Goal: Information Seeking & Learning: Check status

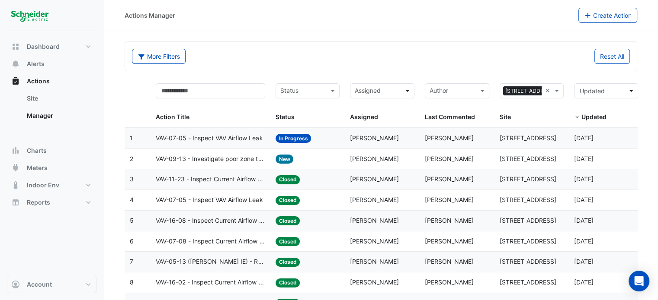
click at [406, 90] on span at bounding box center [408, 91] width 11 height 10
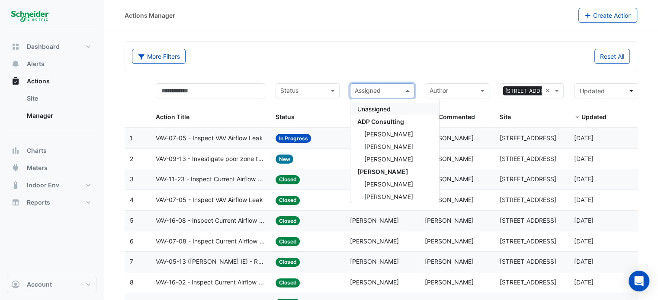
click at [406, 90] on span at bounding box center [408, 91] width 11 height 10
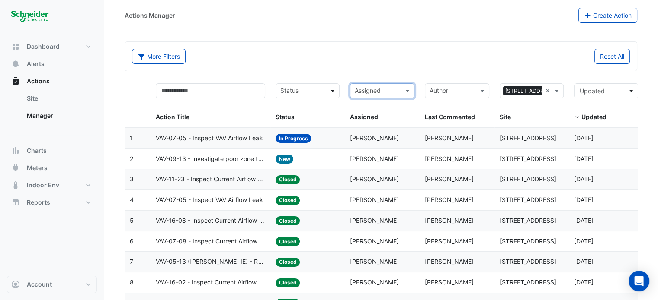
click at [331, 94] on span at bounding box center [333, 91] width 11 height 10
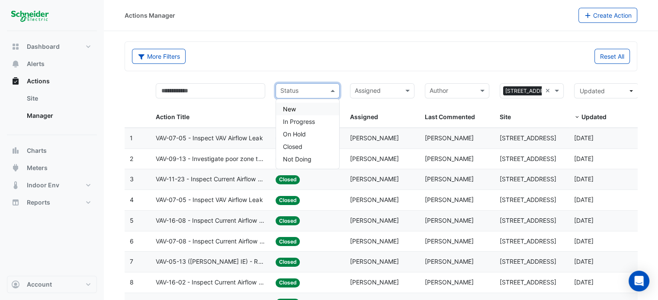
click at [324, 60] on div "More Filters" at bounding box center [254, 56] width 254 height 15
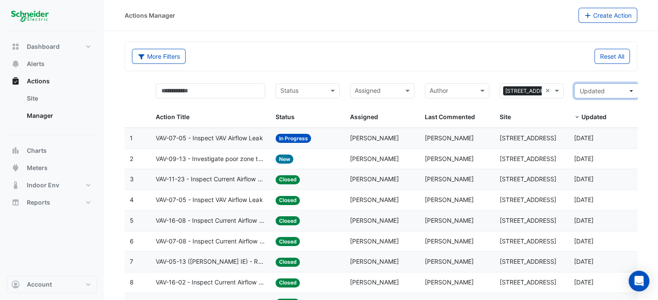
click at [631, 93] on button "Updated" at bounding box center [606, 90] width 64 height 15
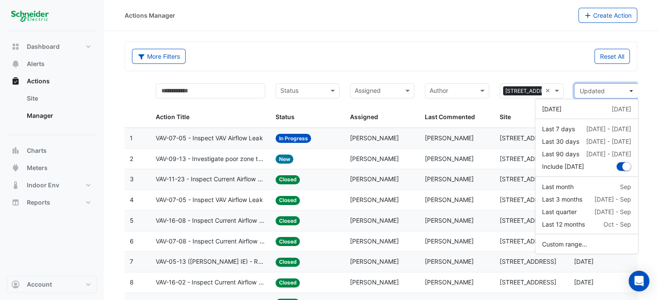
click at [631, 92] on button "Updated" at bounding box center [606, 90] width 64 height 15
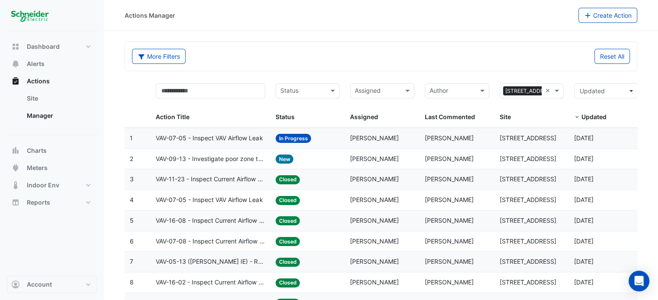
click at [476, 95] on div "Author" at bounding box center [457, 90] width 64 height 15
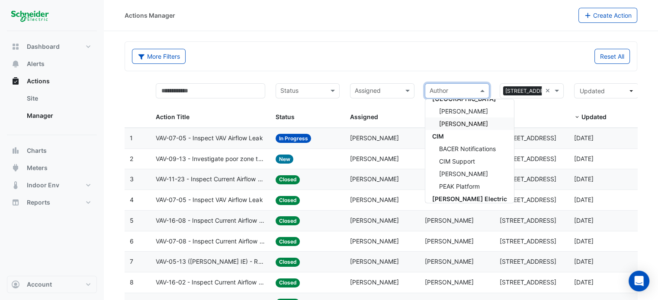
scroll to position [130, 0]
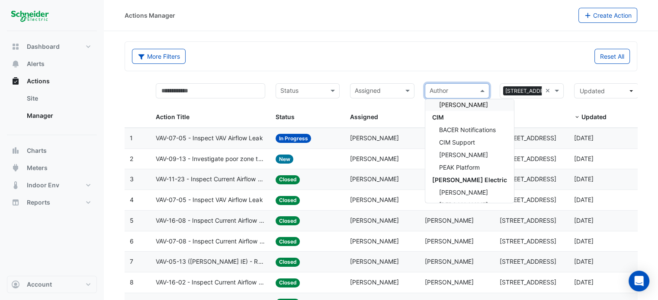
click at [401, 74] on form "More Filters Reset All Status Assigned × [STREET_ADDRESS] × Action Title Status…" at bounding box center [381, 200] width 512 height 316
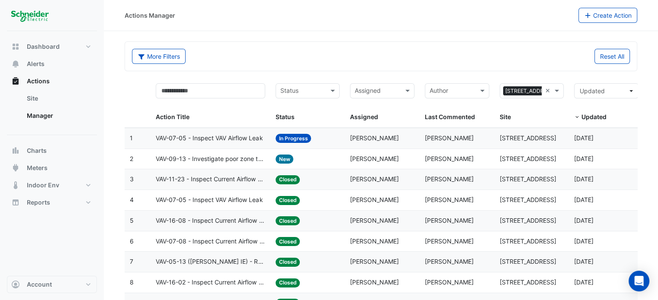
click at [401, 83] on div "Assigned" at bounding box center [382, 90] width 64 height 15
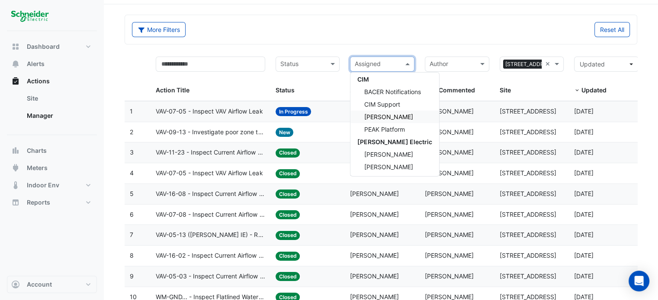
scroll to position [56, 0]
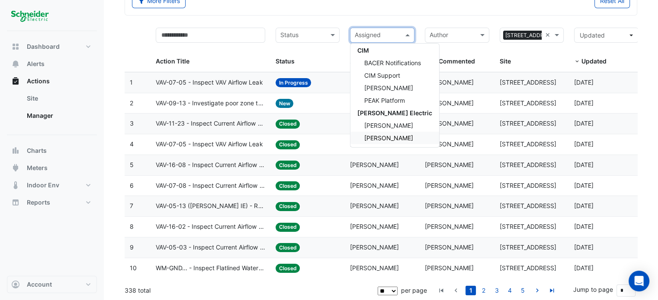
click at [401, 136] on span "[PERSON_NAME]" at bounding box center [388, 137] width 49 height 7
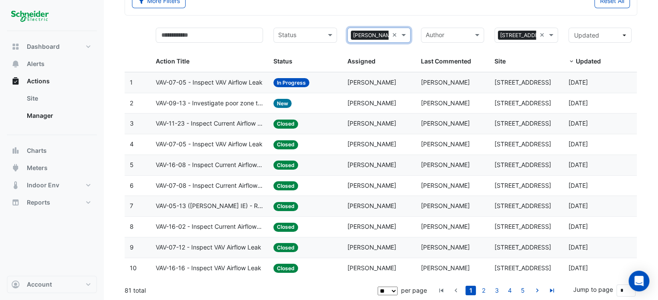
click at [651, 152] on section "More Filters Reset All Status × [PERSON_NAME] × × [STREET_ADDRESS] × Action Tit…" at bounding box center [381, 138] width 554 height 326
click at [524, 291] on link "5" at bounding box center [522, 291] width 10 height 10
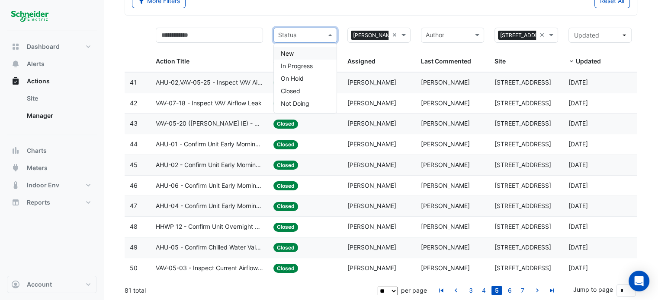
click at [315, 38] on input "text" at bounding box center [300, 36] width 44 height 10
click at [311, 65] on span "In Progress" at bounding box center [297, 65] width 32 height 7
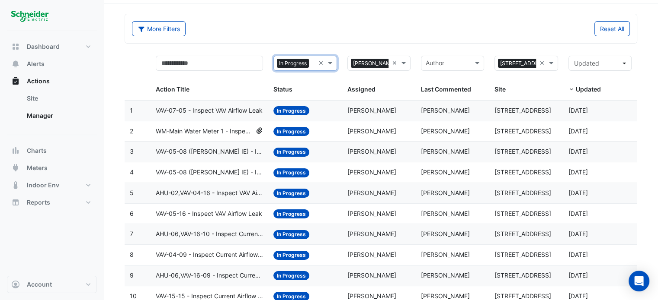
scroll to position [56, 0]
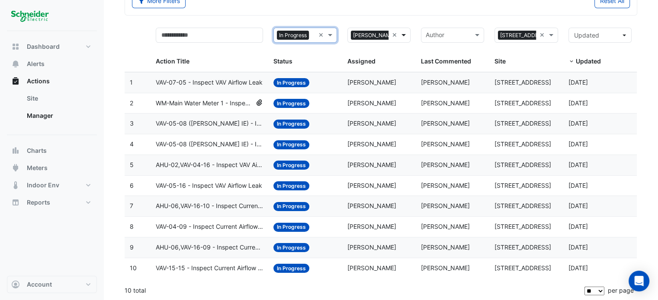
click at [405, 37] on span at bounding box center [404, 35] width 11 height 10
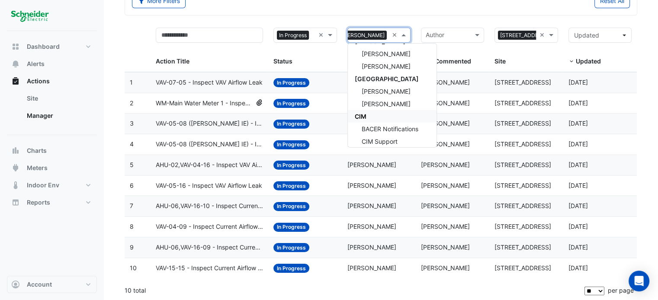
scroll to position [55, 0]
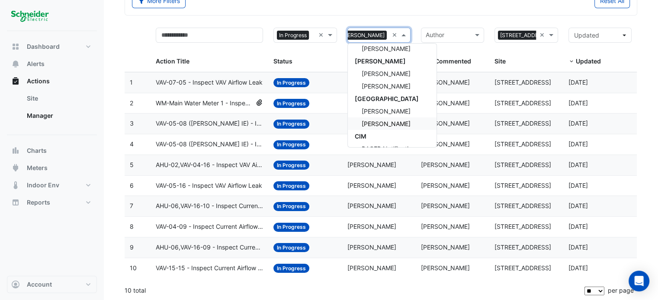
click at [398, 123] on div "[PERSON_NAME]" at bounding box center [392, 124] width 89 height 13
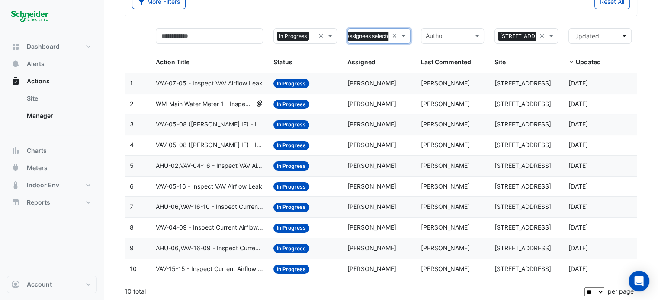
scroll to position [56, 0]
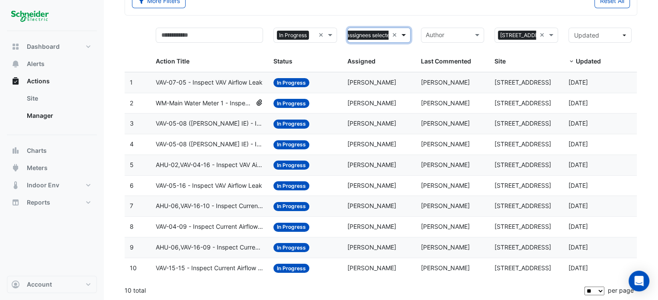
click at [408, 36] on span at bounding box center [404, 35] width 11 height 10
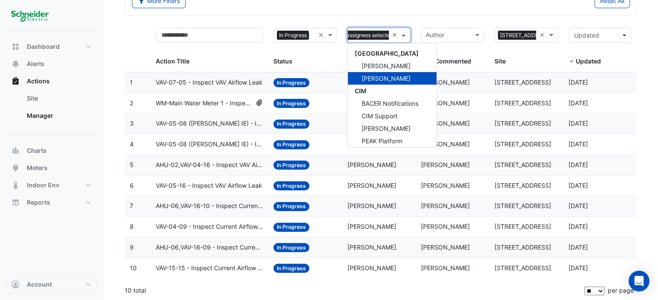
scroll to position [54, 0]
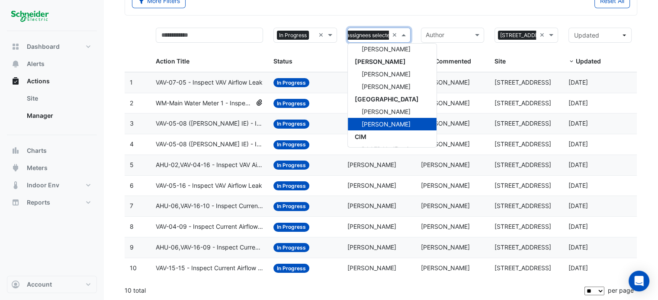
click at [399, 122] on div "[PERSON_NAME]" at bounding box center [392, 124] width 89 height 13
click at [414, 21] on form "More Filters Reset All × In Progress × × [PERSON_NAME] × × [STREET_ADDRESS] × A…" at bounding box center [381, 144] width 512 height 316
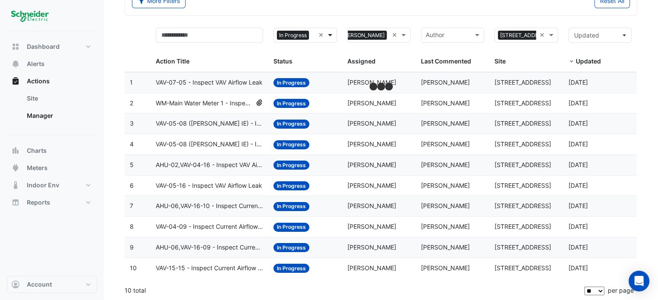
click at [332, 36] on span at bounding box center [331, 35] width 11 height 10
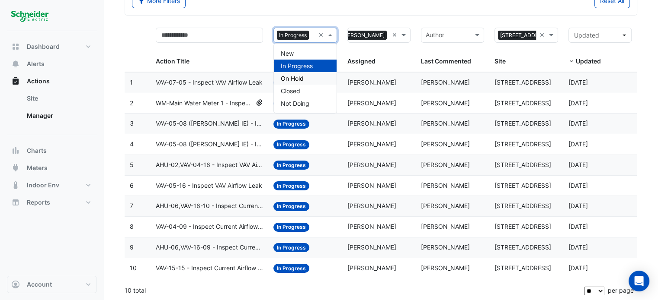
click at [315, 79] on div "On Hold" at bounding box center [305, 78] width 62 height 13
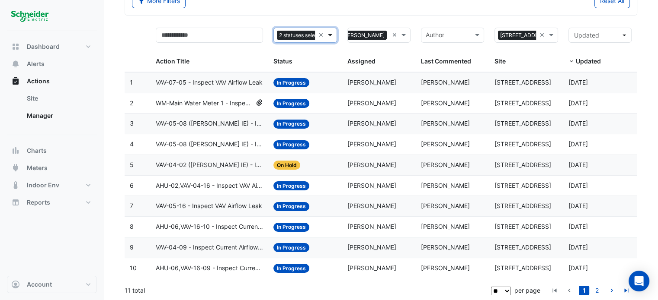
click at [335, 36] on span at bounding box center [331, 35] width 11 height 10
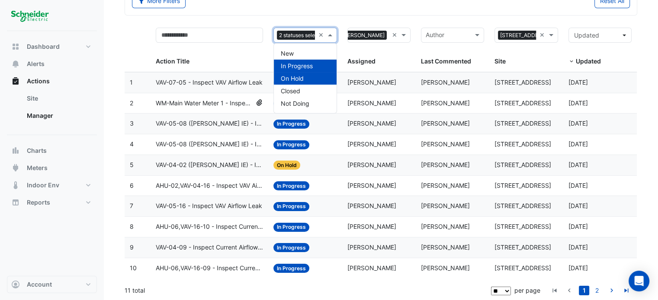
click at [299, 76] on span "On Hold" at bounding box center [292, 78] width 23 height 7
click at [297, 54] on div "New" at bounding box center [305, 53] width 62 height 13
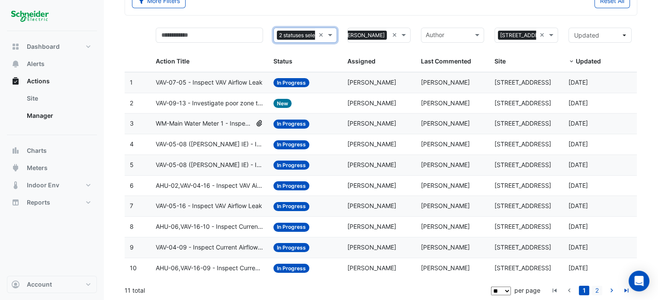
click at [598, 291] on link "2" at bounding box center [596, 291] width 10 height 10
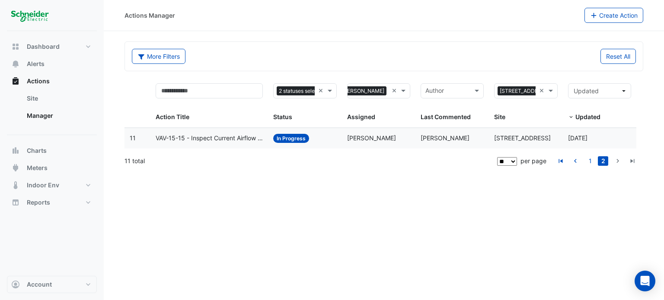
click at [346, 202] on div "Actions Manager Create Action More Filters Reset All 2 statuses selected × × [P…" at bounding box center [384, 150] width 560 height 300
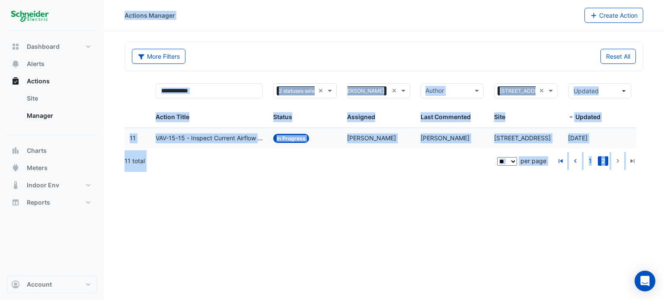
drag, startPoint x: 636, startPoint y: 176, endPoint x: 124, endPoint y: 29, distance: 532.9
click at [124, 29] on div "Actions Manager Create Action More Filters Reset All 2 statuses selected × × [P…" at bounding box center [384, 150] width 560 height 300
click at [124, 29] on div "Actions Manager Create Action" at bounding box center [384, 15] width 560 height 31
drag, startPoint x: 119, startPoint y: 16, endPoint x: 650, endPoint y: 214, distance: 566.3
click at [650, 214] on div "Actions Manager Create Action More Filters Reset All 2 statuses selected × × [P…" at bounding box center [384, 150] width 560 height 300
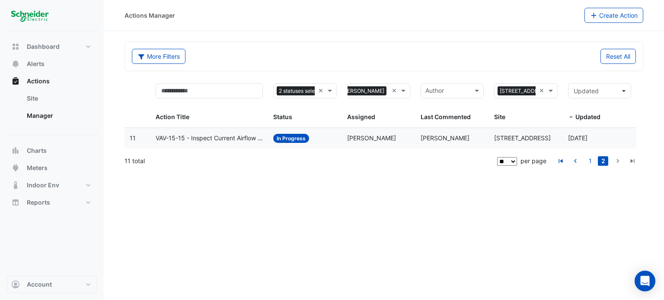
click at [634, 209] on div "Actions Manager Create Action More Filters Reset All 2 statuses selected × × [P…" at bounding box center [384, 150] width 560 height 300
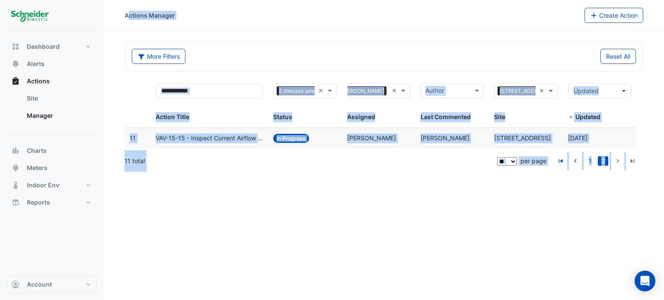
drag, startPoint x: 643, startPoint y: 208, endPoint x: 127, endPoint y: 15, distance: 551.2
click at [127, 15] on div "Actions Manager Create Action More Filters Reset All 2 statuses selected × × [P…" at bounding box center [384, 150] width 560 height 300
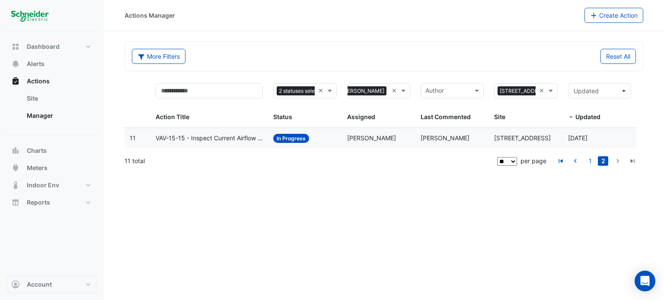
click at [121, 15] on div "Actions Manager Create Action" at bounding box center [384, 15] width 560 height 15
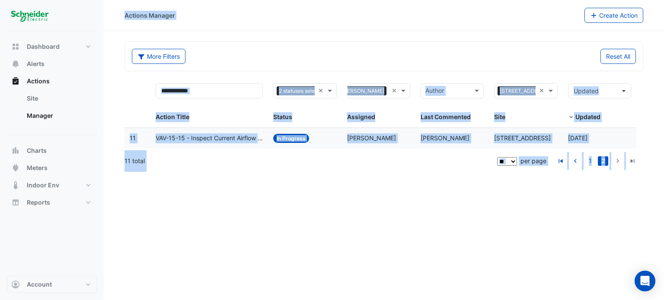
drag, startPoint x: 121, startPoint y: 14, endPoint x: 639, endPoint y: 227, distance: 559.7
click at [639, 227] on div "Actions Manager Create Action More Filters Reset All 2 statuses selected × × [P…" at bounding box center [384, 150] width 560 height 300
drag, startPoint x: 634, startPoint y: 210, endPoint x: 116, endPoint y: 17, distance: 552.8
click at [116, 17] on div "Actions Manager Create Action More Filters Reset All 2 statuses selected × × [P…" at bounding box center [384, 150] width 560 height 300
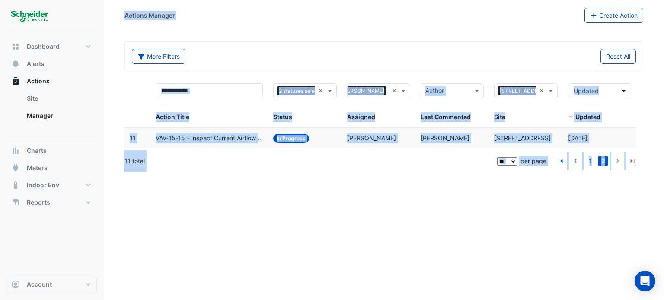
click at [116, 17] on div "Actions Manager Create Action" at bounding box center [384, 15] width 560 height 15
drag, startPoint x: 117, startPoint y: 12, endPoint x: 633, endPoint y: 207, distance: 551.4
click at [633, 207] on div "Actions Manager Create Action More Filters Reset All 2 statuses selected × × [P…" at bounding box center [384, 150] width 560 height 300
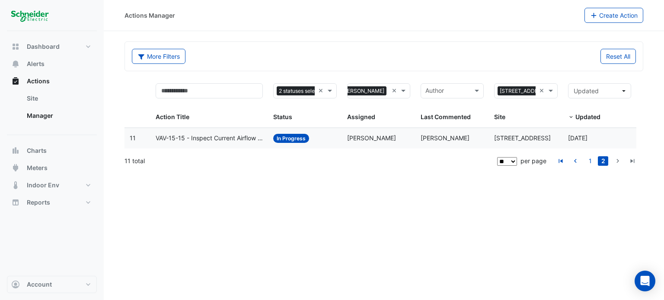
click at [633, 207] on div "Actions Manager Create Action More Filters Reset All 2 statuses selected × × [P…" at bounding box center [384, 150] width 560 height 300
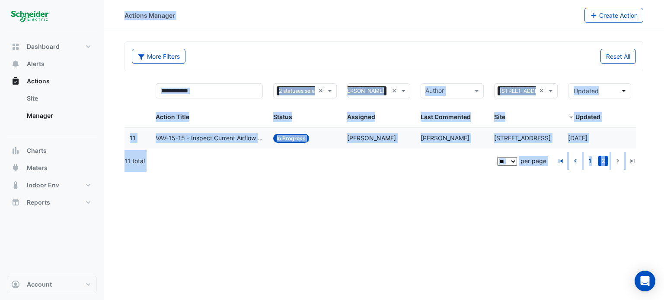
drag, startPoint x: 632, startPoint y: 207, endPoint x: 120, endPoint y: 14, distance: 547.0
click at [120, 14] on div "Actions Manager Create Action More Filters Reset All 2 statuses selected × × [P…" at bounding box center [384, 150] width 560 height 300
click at [120, 14] on div "Actions Manager Create Action" at bounding box center [384, 15] width 560 height 15
drag, startPoint x: 120, startPoint y: 14, endPoint x: 633, endPoint y: 210, distance: 549.5
click at [633, 210] on div "Actions Manager Create Action More Filters Reset All 2 statuses selected × × [P…" at bounding box center [384, 150] width 560 height 300
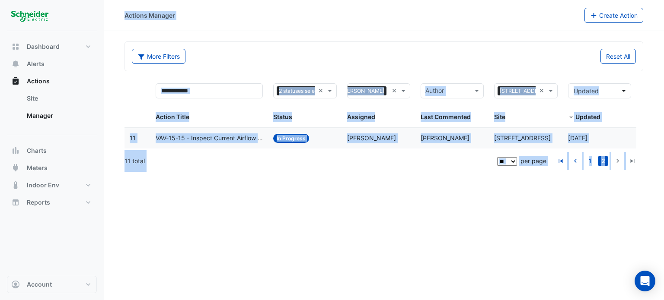
click at [633, 210] on div "Actions Manager Create Action More Filters Reset All 2 statuses selected × × [P…" at bounding box center [384, 150] width 560 height 300
drag, startPoint x: 634, startPoint y: 207, endPoint x: 123, endPoint y: 18, distance: 545.0
click at [123, 18] on div "Actions Manager Create Action More Filters Reset All 2 statuses selected × × [P…" at bounding box center [384, 150] width 560 height 300
click at [123, 18] on div "Actions Manager Create Action" at bounding box center [384, 15] width 560 height 15
drag, startPoint x: 120, startPoint y: 13, endPoint x: 631, endPoint y: 216, distance: 550.1
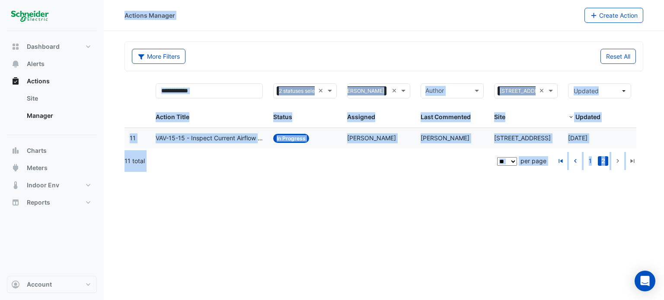
click at [631, 216] on div "Actions Manager Create Action More Filters Reset All 2 statuses selected × × [P…" at bounding box center [384, 150] width 560 height 300
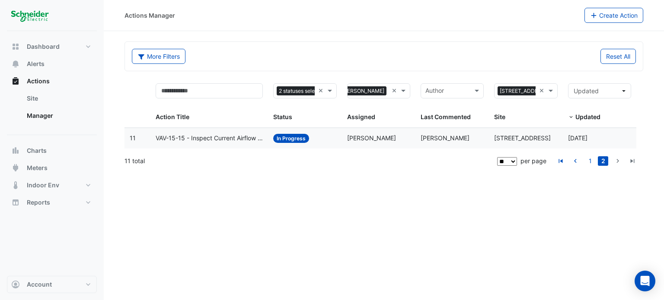
click at [631, 216] on div "Actions Manager Create Action More Filters Reset All 2 statuses selected × × [P…" at bounding box center [384, 150] width 560 height 300
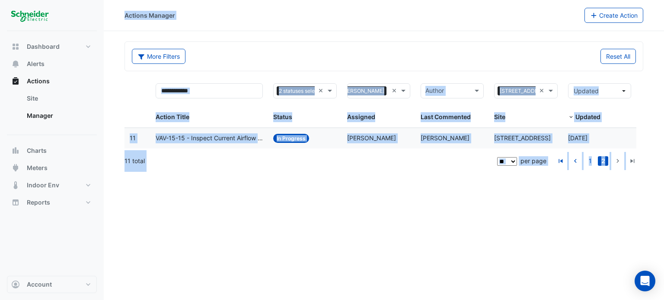
drag, startPoint x: 631, startPoint y: 216, endPoint x: 119, endPoint y: 15, distance: 550.0
click at [119, 15] on div "Actions Manager Create Action More Filters Reset All 2 statuses selected × × [P…" at bounding box center [384, 150] width 560 height 300
click at [119, 15] on div "Actions Manager Create Action" at bounding box center [384, 15] width 560 height 15
click at [119, 10] on div "Actions Manager Create Action" at bounding box center [384, 15] width 560 height 15
drag, startPoint x: 123, startPoint y: 15, endPoint x: 636, endPoint y: 191, distance: 542.1
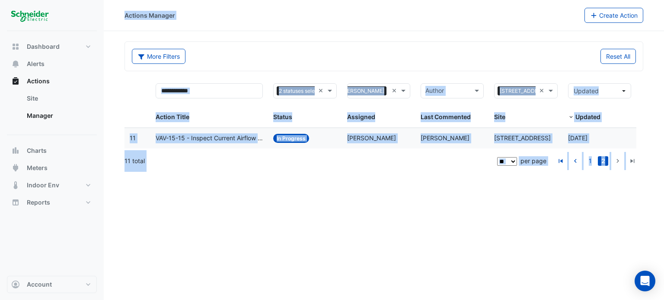
click at [636, 191] on div "Actions Manager Create Action More Filters Reset All 2 statuses selected × × [P…" at bounding box center [384, 150] width 560 height 300
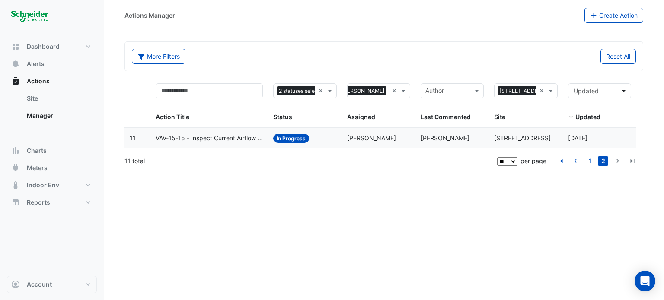
click at [633, 204] on div "Actions Manager Create Action More Filters Reset All 2 statuses selected × × [P…" at bounding box center [384, 150] width 560 height 300
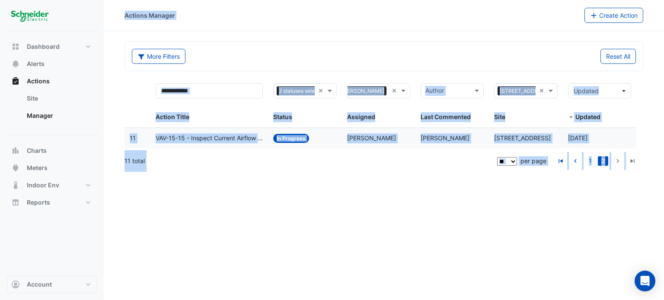
drag, startPoint x: 626, startPoint y: 208, endPoint x: 109, endPoint y: 20, distance: 549.9
click at [109, 20] on div "Actions Manager Create Action More Filters Reset All 2 statuses selected × × [P…" at bounding box center [384, 150] width 560 height 300
click at [109, 20] on div "Actions Manager Create Action" at bounding box center [384, 15] width 560 height 15
drag, startPoint x: 124, startPoint y: 13, endPoint x: 630, endPoint y: 199, distance: 539.2
click at [630, 199] on div "Actions Manager Create Action More Filters Reset All 2 statuses selected × × [P…" at bounding box center [384, 150] width 560 height 300
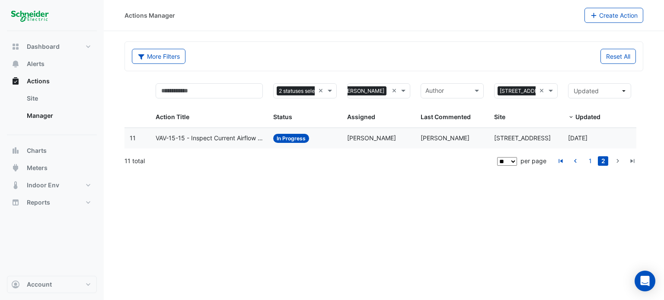
click at [630, 199] on div "Actions Manager Create Action More Filters Reset All 2 statuses selected × × [P…" at bounding box center [384, 150] width 560 height 300
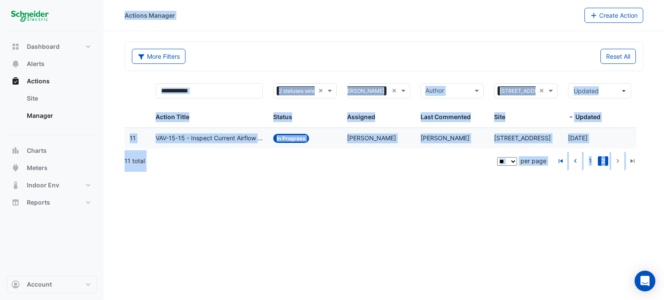
drag, startPoint x: 624, startPoint y: 202, endPoint x: 125, endPoint y: 18, distance: 532.0
click at [125, 18] on div "Actions Manager Create Action More Filters Reset All 2 statuses selected × × [P…" at bounding box center [384, 150] width 560 height 300
click at [125, 18] on div "Actions Manager" at bounding box center [150, 15] width 51 height 9
drag, startPoint x: 125, startPoint y: 16, endPoint x: 637, endPoint y: 199, distance: 544.1
click at [637, 199] on div "Actions Manager Create Action More Filters Reset All 2 statuses selected × × [P…" at bounding box center [384, 150] width 560 height 300
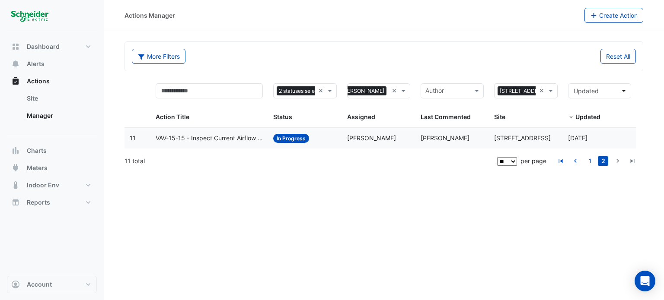
click at [633, 200] on div "Actions Manager Create Action More Filters Reset All 2 statuses selected × × [P…" at bounding box center [384, 150] width 560 height 300
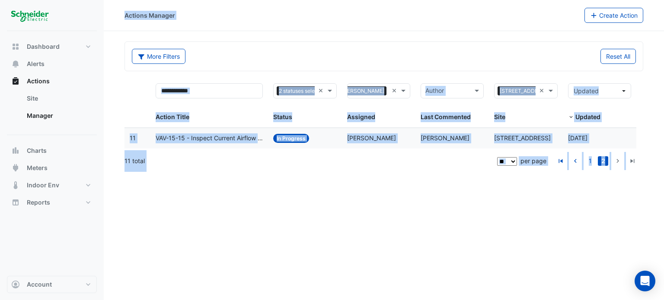
drag, startPoint x: 635, startPoint y: 204, endPoint x: 121, endPoint y: 13, distance: 547.7
click at [121, 13] on div "Actions Manager Create Action More Filters Reset All 2 statuses selected × × [P…" at bounding box center [384, 150] width 560 height 300
click at [121, 13] on div "Actions Manager Create Action" at bounding box center [384, 15] width 560 height 15
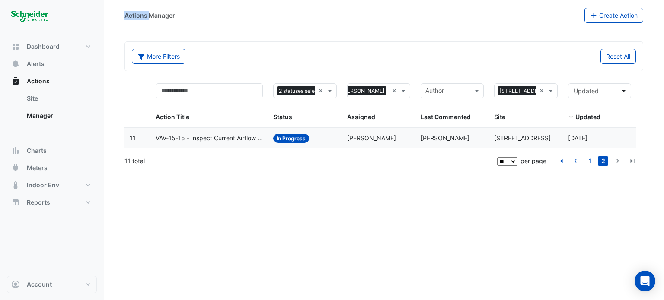
click at [121, 13] on div "Actions Manager Create Action" at bounding box center [384, 15] width 560 height 15
click at [590, 160] on link "1" at bounding box center [590, 162] width 10 height 10
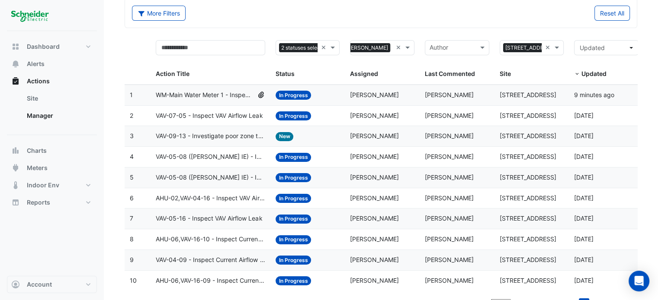
scroll to position [56, 0]
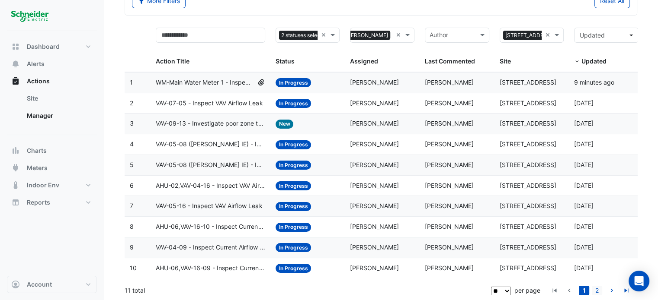
click at [599, 290] on link "2" at bounding box center [596, 291] width 10 height 10
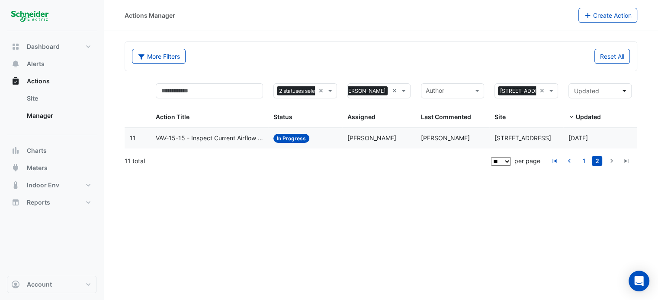
scroll to position [0, 0]
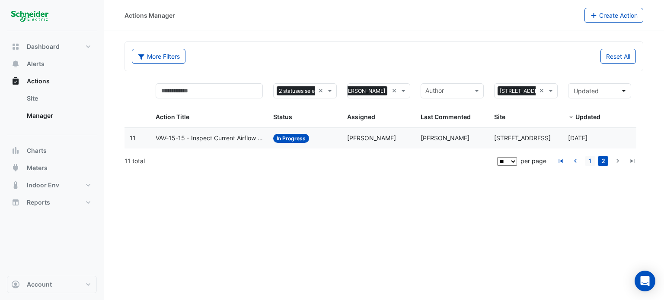
click at [591, 161] on link "1" at bounding box center [590, 162] width 10 height 10
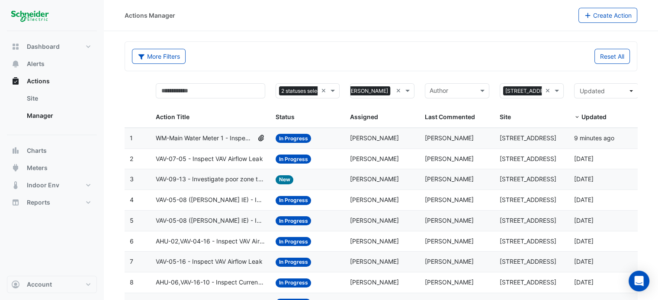
scroll to position [56, 0]
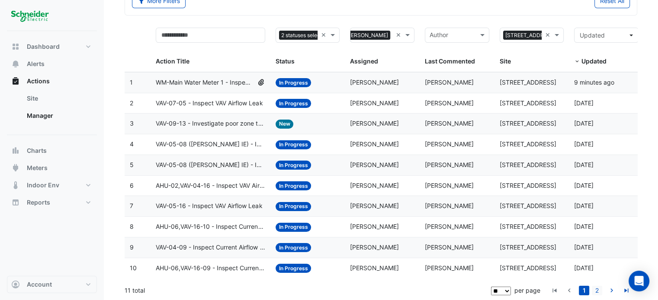
click at [599, 289] on link "2" at bounding box center [596, 291] width 10 height 10
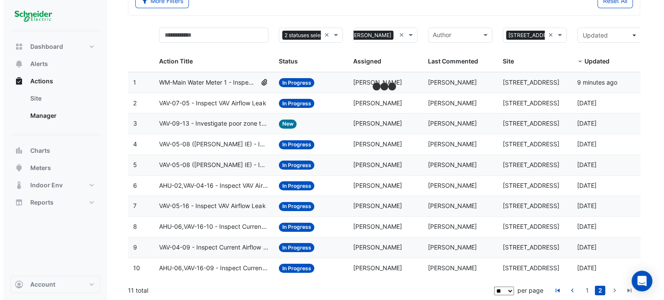
scroll to position [0, 0]
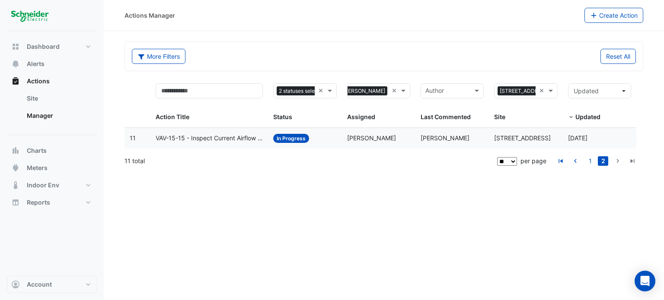
click at [209, 141] on span "VAV-15-15 - Inspect Current Airflow Faulty Sensor" at bounding box center [210, 139] width 108 height 10
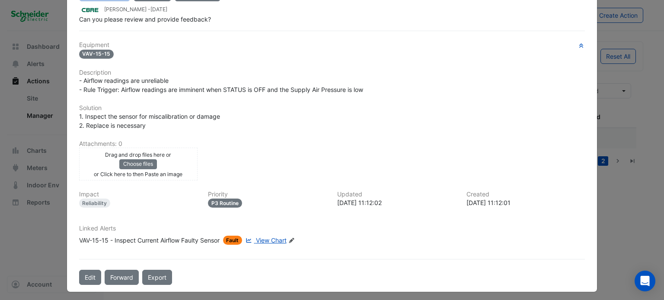
scroll to position [125, 0]
click at [277, 238] on span "View Chart" at bounding box center [271, 239] width 31 height 7
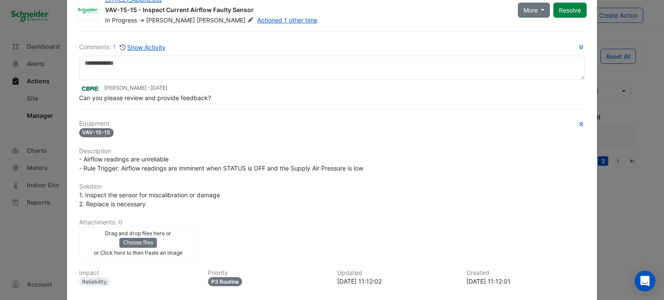
scroll to position [0, 0]
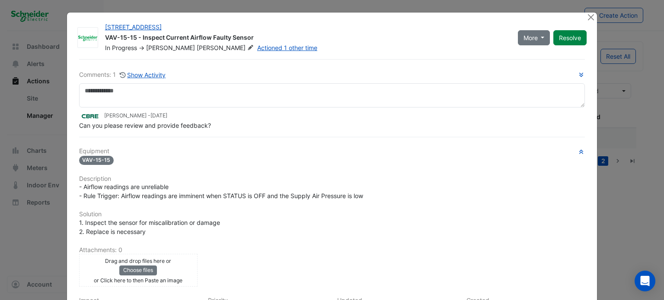
click at [422, 206] on div "Equipment VAV-15-15 Description - Airflow readings are unreliable - Rule Trigge…" at bounding box center [332, 253] width 506 height 211
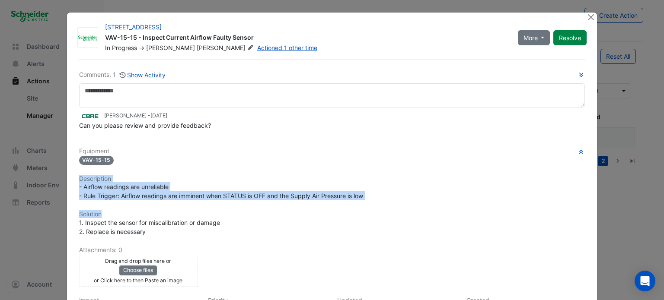
drag, startPoint x: 406, startPoint y: 208, endPoint x: 372, endPoint y: 160, distance: 58.5
click at [372, 160] on div "Equipment VAV-15-15 Description - Airflow readings are unreliable - Rule Trigge…" at bounding box center [332, 253] width 506 height 211
click at [372, 160] on div "VAV-15-15" at bounding box center [332, 160] width 506 height 10
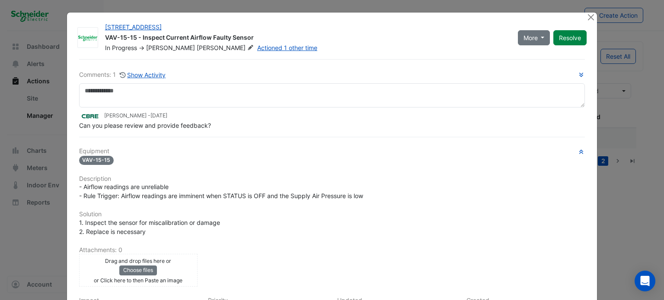
click at [261, 137] on div "Comments: 1 Show Activity [PERSON_NAME] - [DATE] Can you please review and prov…" at bounding box center [332, 225] width 517 height 332
click at [588, 17] on button "Close" at bounding box center [590, 17] width 9 height 9
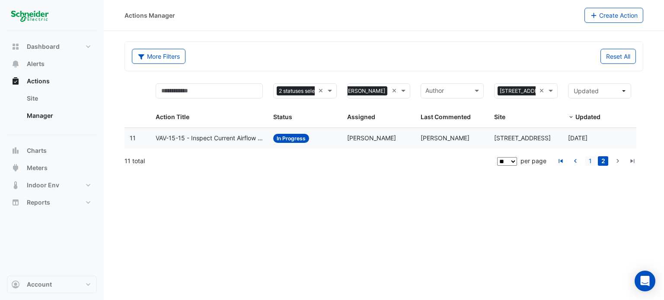
click at [590, 160] on link "1" at bounding box center [590, 162] width 10 height 10
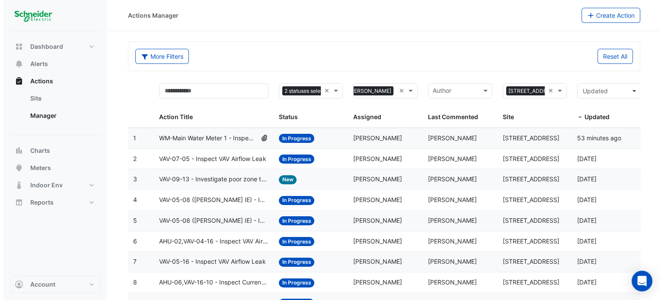
scroll to position [56, 0]
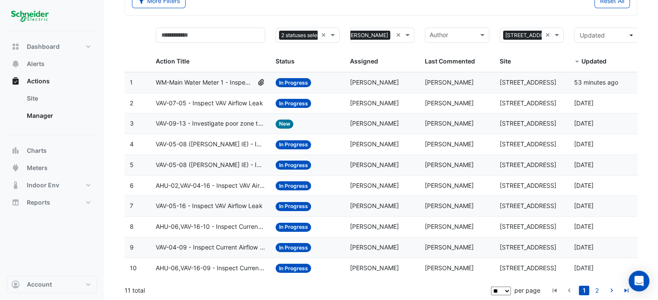
click at [244, 273] on datatable-body-cell "Action Title: AHU-06,VAV-16-09 - Inspect Current Airflow Faulty Sensor" at bounding box center [209, 269] width 119 height 20
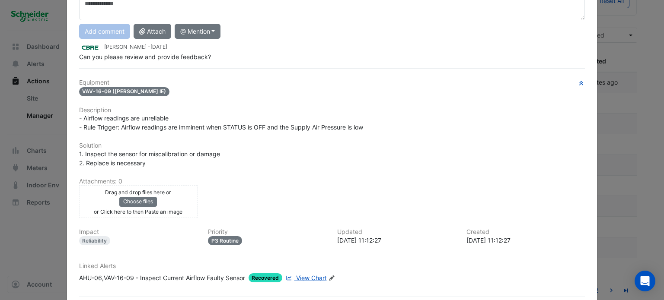
scroll to position [125, 0]
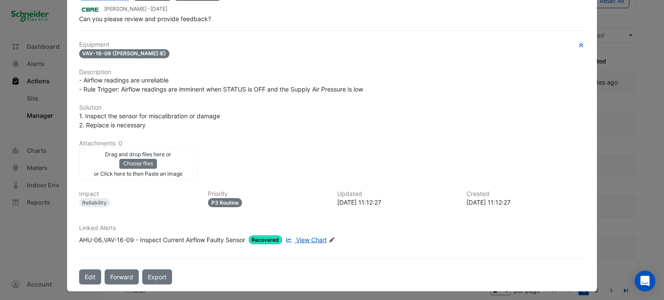
click at [310, 236] on span "View Chart" at bounding box center [311, 239] width 31 height 7
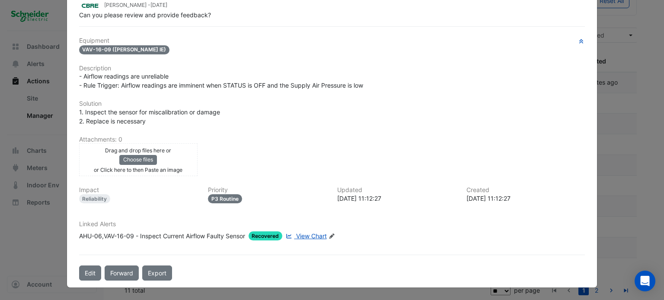
scroll to position [107, 0]
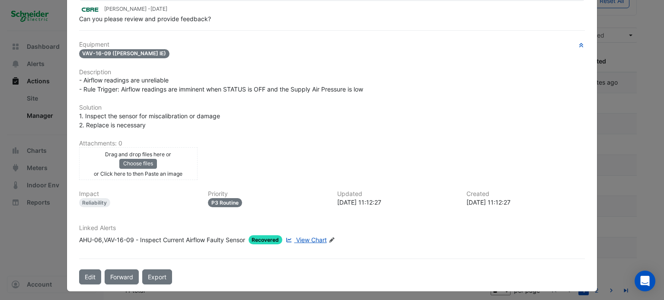
click at [612, 67] on ngb-modal-window "[STREET_ADDRESS] AHU-06,VAV-16-09 - Inspect Current Airflow Faulty Sensor In Pr…" at bounding box center [332, 150] width 664 height 300
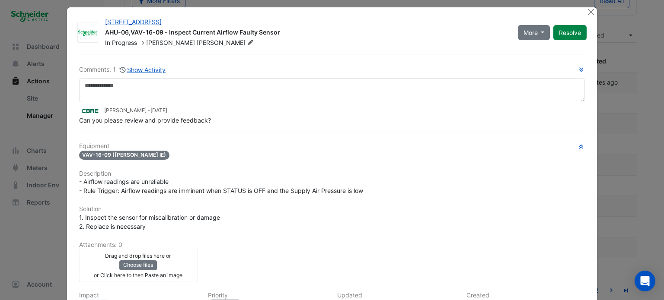
scroll to position [0, 0]
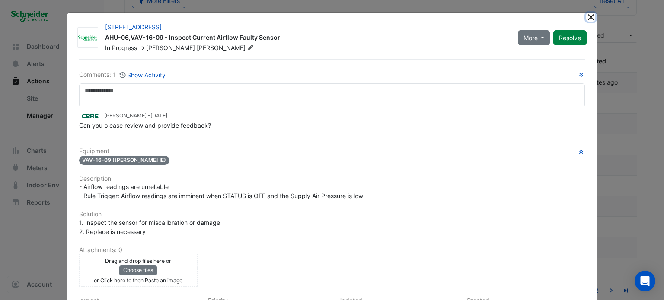
click at [588, 18] on button "Close" at bounding box center [590, 17] width 9 height 9
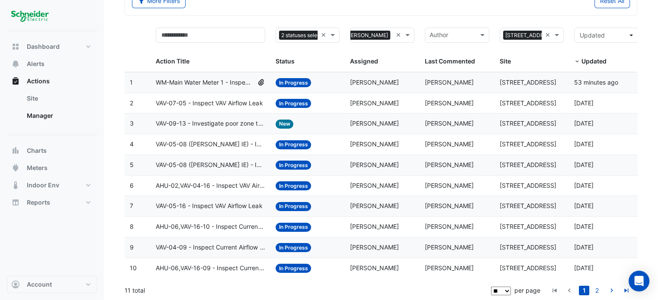
click at [204, 243] on span "VAV-04-09 - Inspect Current Airflow Faulty Sensor" at bounding box center [210, 248] width 109 height 10
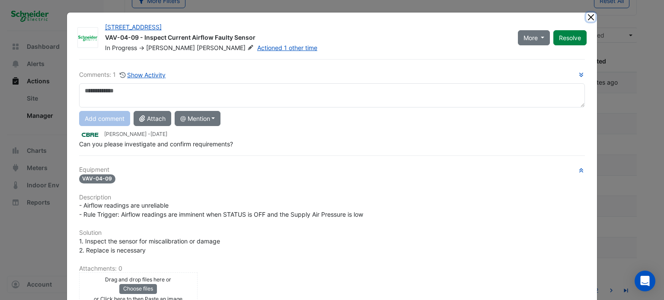
click at [586, 15] on button "Close" at bounding box center [590, 17] width 9 height 9
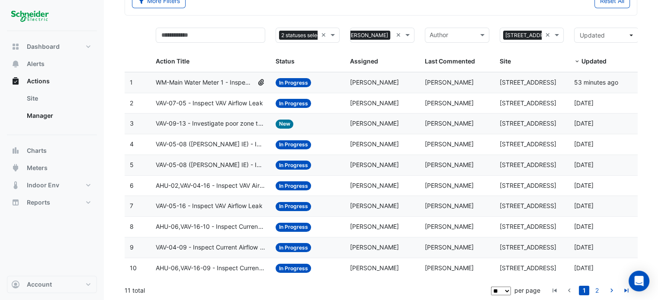
click at [205, 222] on span "AHU-06,VAV-16-10 - Inspect Current Airflow Faulty Sensor" at bounding box center [210, 227] width 109 height 10
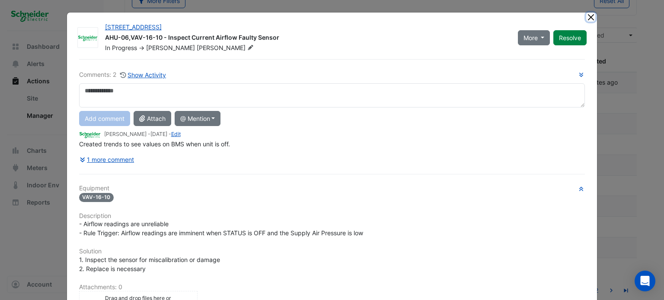
click at [590, 17] on button "Close" at bounding box center [590, 17] width 9 height 9
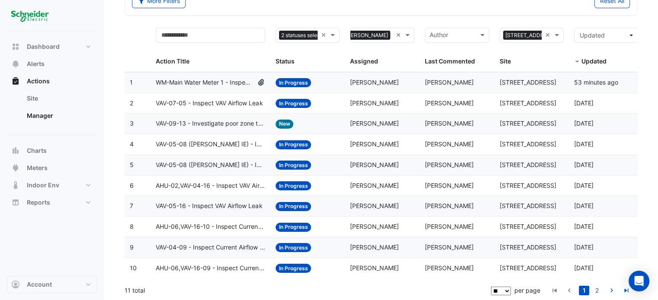
click at [218, 224] on span "AHU-06,VAV-16-10 - Inspect Current Airflow Faulty Sensor" at bounding box center [210, 227] width 109 height 10
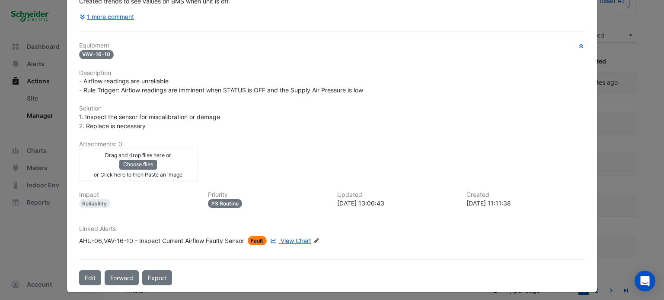
scroll to position [144, 0]
click at [284, 237] on span "View Chart" at bounding box center [296, 240] width 31 height 7
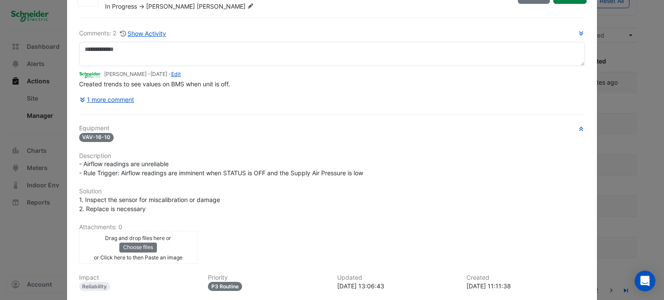
scroll to position [39, 0]
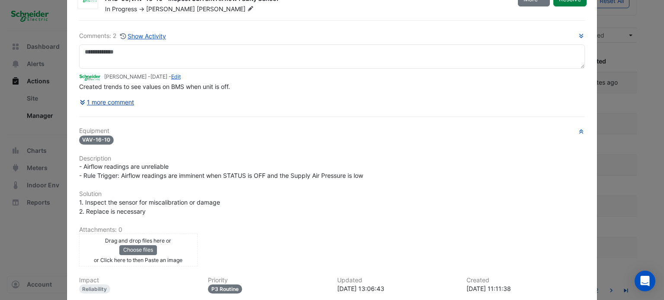
click at [85, 98] on button "1 more comment" at bounding box center [107, 102] width 56 height 15
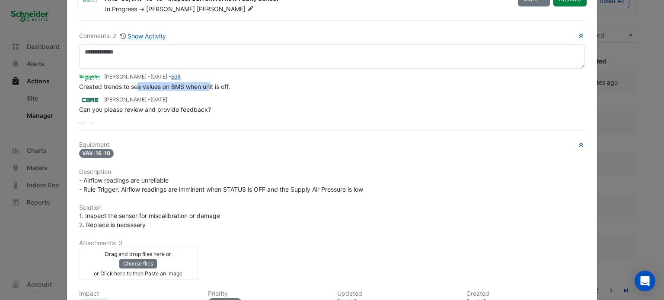
drag, startPoint x: 138, startPoint y: 86, endPoint x: 209, endPoint y: 86, distance: 70.5
click at [208, 86] on span "Created trends to see values on BMS when unit is off." at bounding box center [154, 86] width 151 height 7
click at [209, 86] on span "Created trends to see values on BMS when unit is off." at bounding box center [154, 86] width 151 height 7
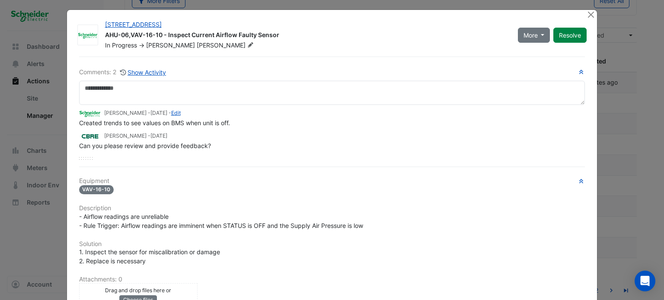
scroll to position [0, 0]
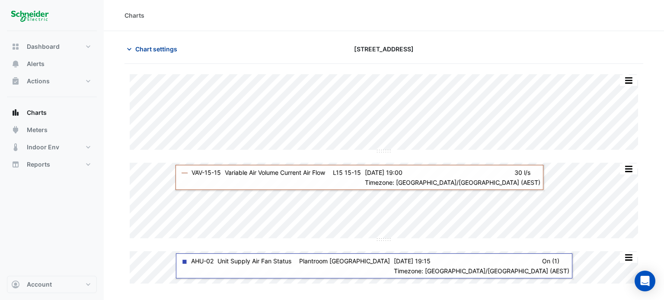
click at [138, 48] on span "Chart settings" at bounding box center [156, 49] width 42 height 9
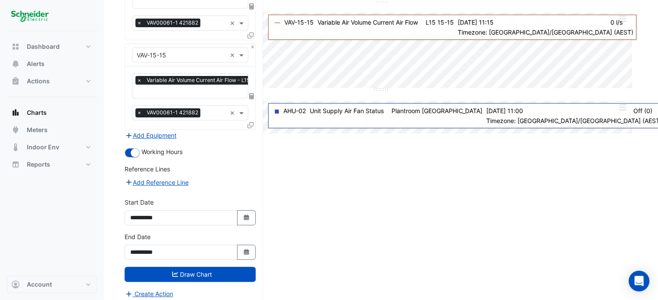
scroll to position [151, 0]
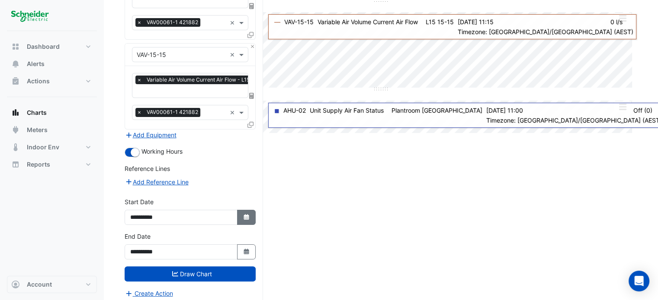
click at [241, 211] on button "Select Date" at bounding box center [246, 217] width 19 height 15
select select "*"
select select "****"
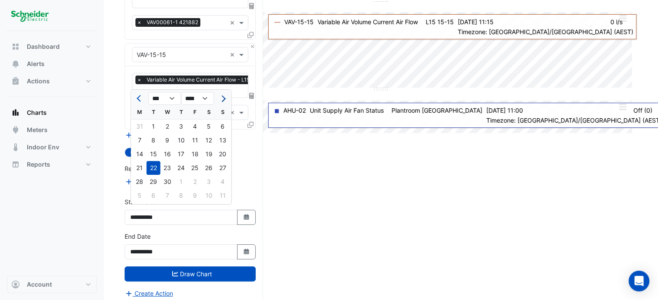
click at [225, 98] on span "Next month" at bounding box center [222, 99] width 6 height 6
select select "*"
click at [224, 98] on div at bounding box center [222, 99] width 17 height 14
click at [249, 249] on icon "Select Date" at bounding box center [247, 252] width 8 height 6
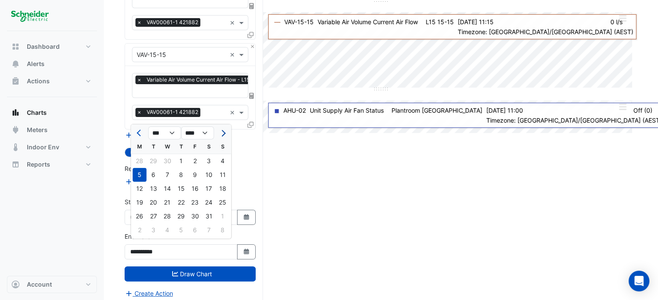
click at [224, 131] on span "Next month" at bounding box center [222, 133] width 6 height 6
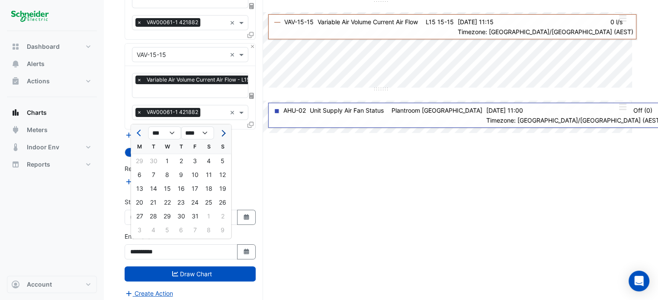
select select "**"
click at [152, 171] on div "7" at bounding box center [154, 175] width 14 height 14
type input "**********"
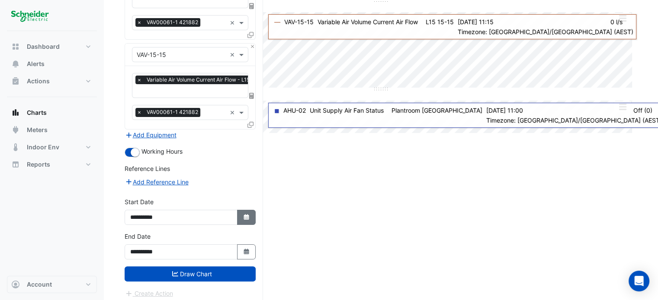
click at [241, 211] on button "Select Date" at bounding box center [246, 217] width 19 height 15
select select "*"
select select "****"
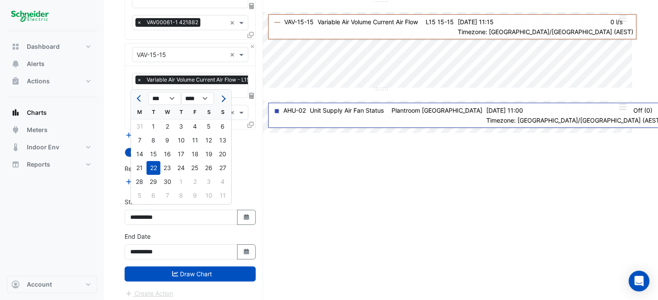
click at [221, 100] on span "Next month" at bounding box center [222, 99] width 6 height 6
click at [224, 97] on span "Next month" at bounding box center [222, 99] width 6 height 6
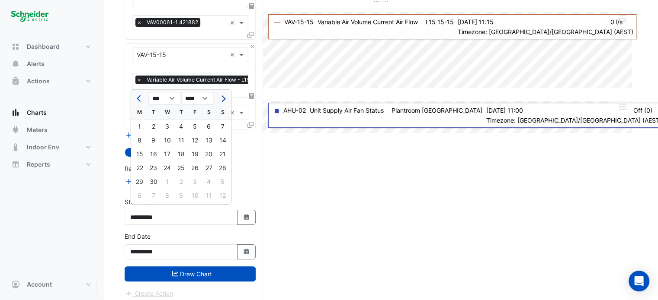
click at [224, 97] on span "Next month" at bounding box center [222, 99] width 6 height 6
click at [142, 96] on button "Previous month" at bounding box center [139, 99] width 10 height 14
select select "*"
click at [153, 167] on div "23" at bounding box center [154, 168] width 14 height 14
type input "**********"
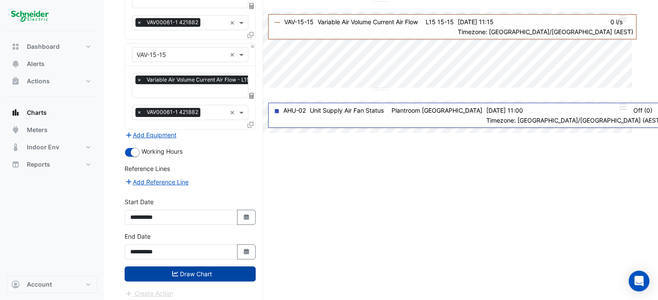
click at [217, 267] on button "Draw Chart" at bounding box center [190, 274] width 131 height 15
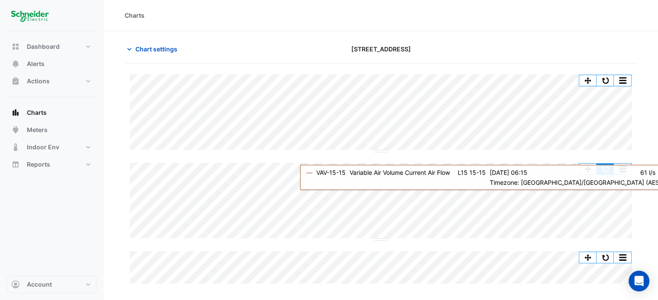
click at [608, 166] on button "button" at bounding box center [604, 169] width 17 height 11
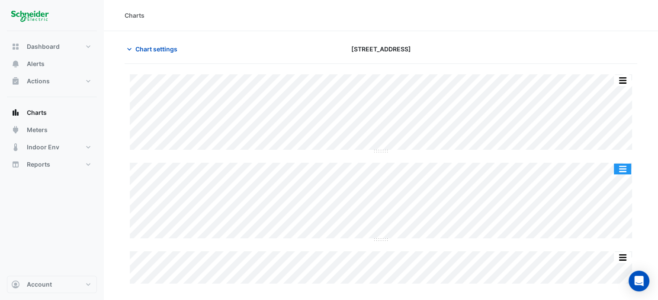
click at [624, 169] on button "button" at bounding box center [621, 169] width 17 height 11
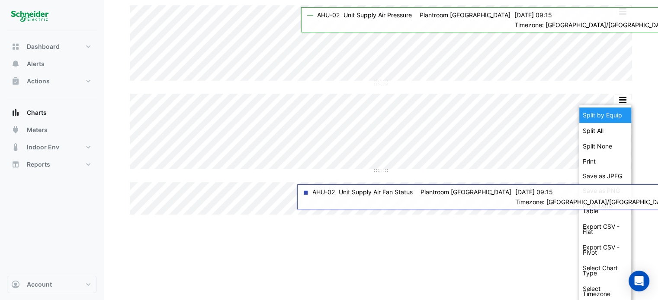
scroll to position [73, 0]
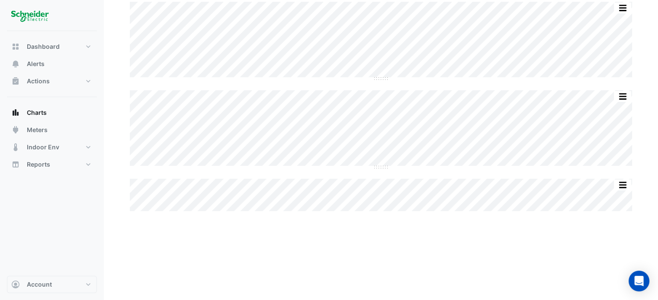
click at [647, 83] on section "Chart settings 11-33 Exhibition Street Split by Equip Split All Split None Prin…" at bounding box center [381, 170] width 554 height 425
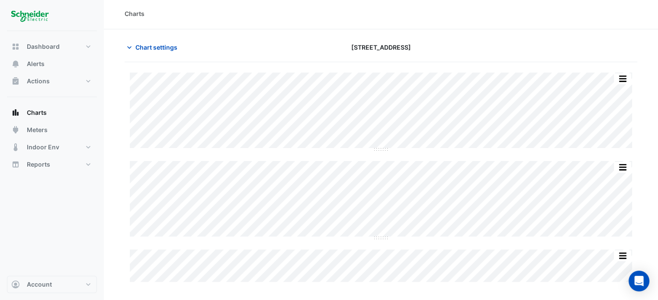
scroll to position [0, 0]
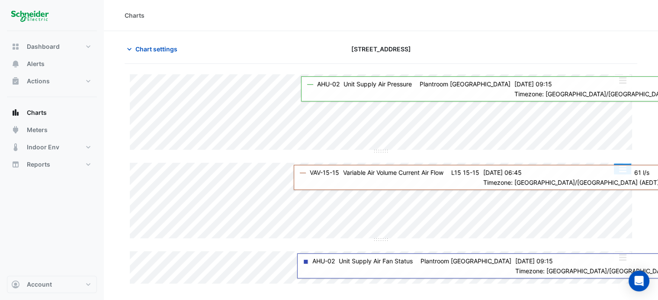
click at [623, 171] on button "button" at bounding box center [621, 169] width 17 height 11
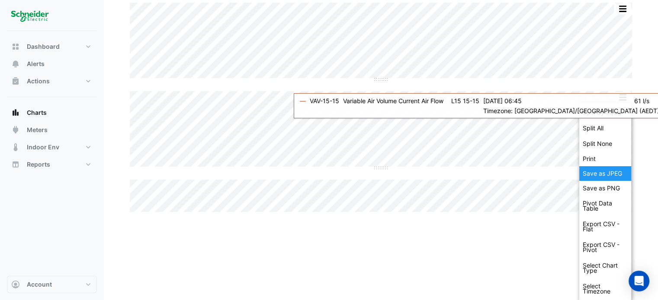
scroll to position [73, 0]
click at [642, 131] on section "Chart settings 11-33 Exhibition Street Split by Equip Split All Split None Prin…" at bounding box center [381, 170] width 554 height 425
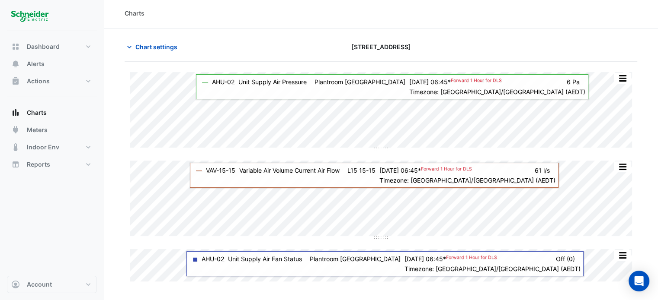
scroll to position [0, 0]
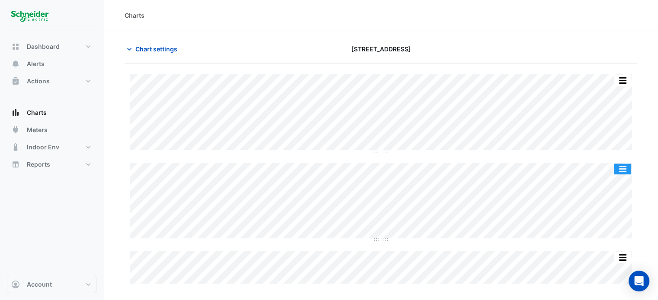
click at [621, 168] on button "button" at bounding box center [621, 169] width 17 height 11
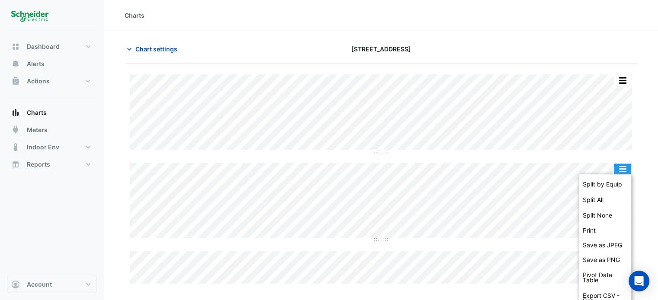
scroll to position [73, 0]
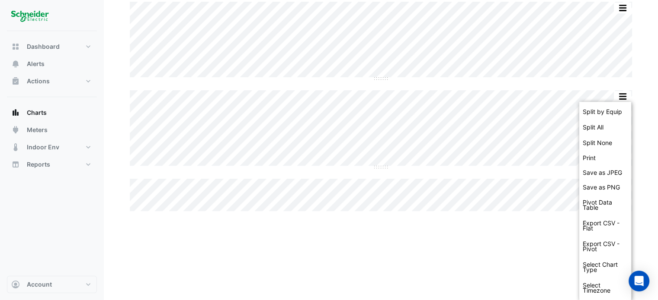
click at [639, 79] on section "Chart settings 11-33 Exhibition Street Split by Equip Split All Split None Prin…" at bounding box center [381, 170] width 554 height 425
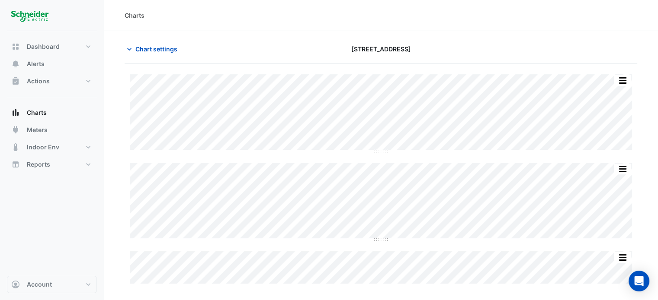
scroll to position [0, 0]
click at [628, 168] on button "button" at bounding box center [621, 169] width 17 height 11
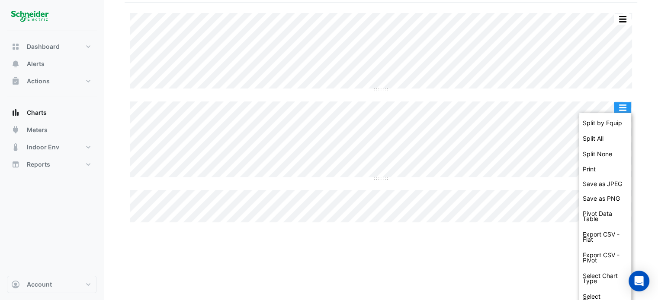
scroll to position [73, 0]
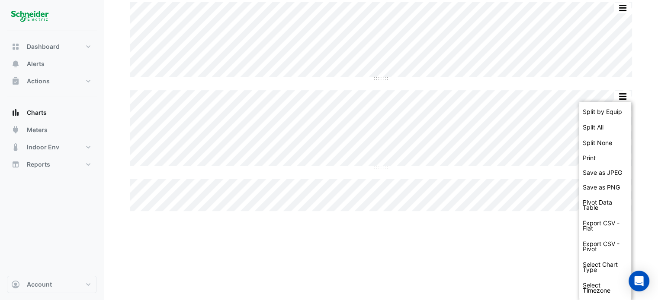
click at [636, 70] on section "Chart settings 11-33 Exhibition Street Split by Equip Split All Split None Prin…" at bounding box center [381, 170] width 554 height 425
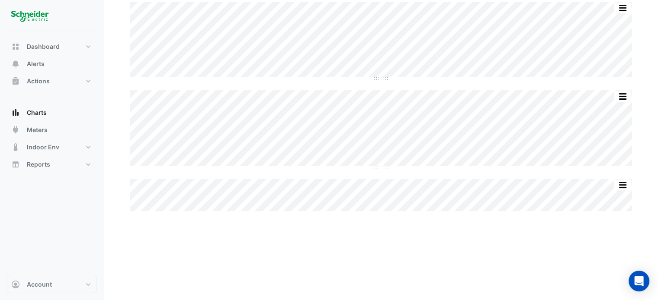
scroll to position [0, 0]
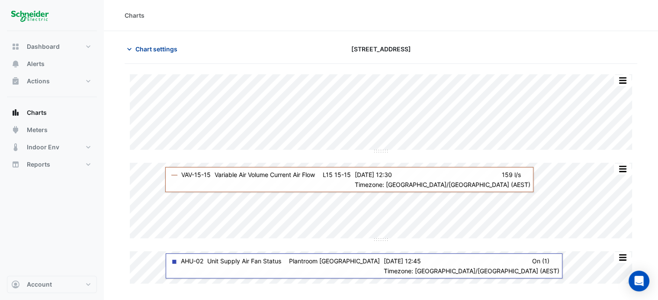
click at [141, 43] on button "Chart settings" at bounding box center [154, 49] width 58 height 15
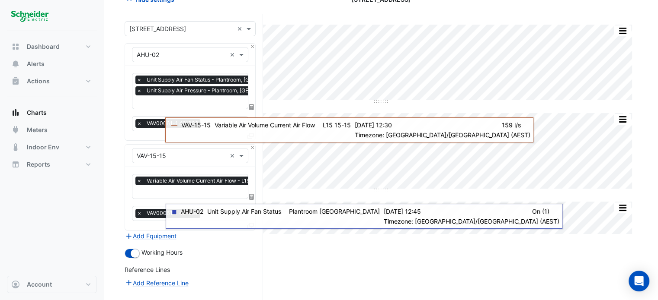
scroll to position [130, 0]
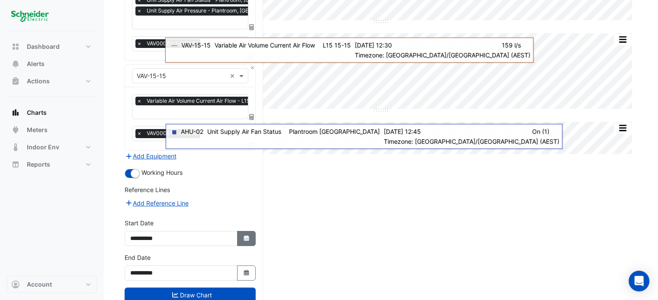
click at [252, 236] on button "Select Date" at bounding box center [246, 238] width 19 height 15
select select "*"
select select "****"
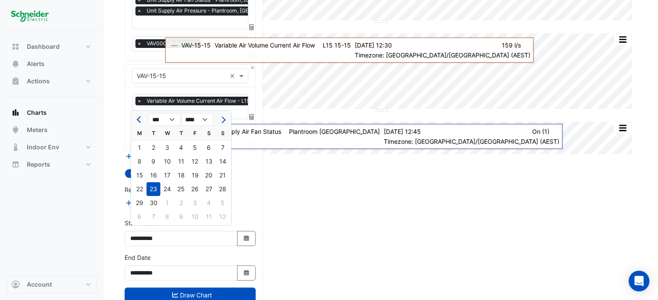
click at [139, 123] on span "Previous month" at bounding box center [140, 120] width 6 height 6
select select "*"
click at [153, 162] on div "5" at bounding box center [154, 162] width 14 height 14
type input "**********"
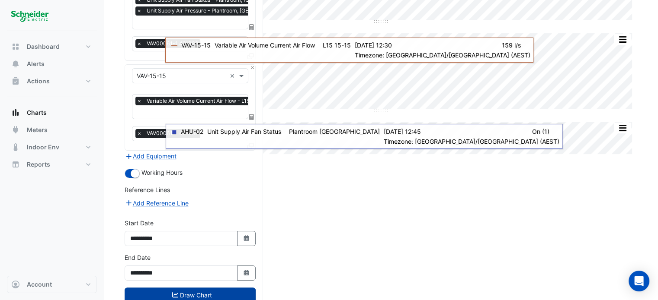
click at [210, 292] on button "Draw Chart" at bounding box center [190, 295] width 131 height 15
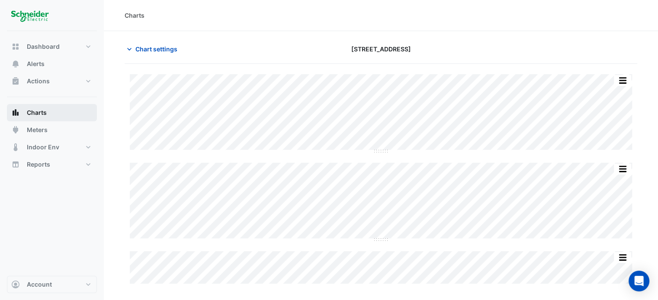
click at [46, 111] on span "Charts" at bounding box center [37, 113] width 20 height 9
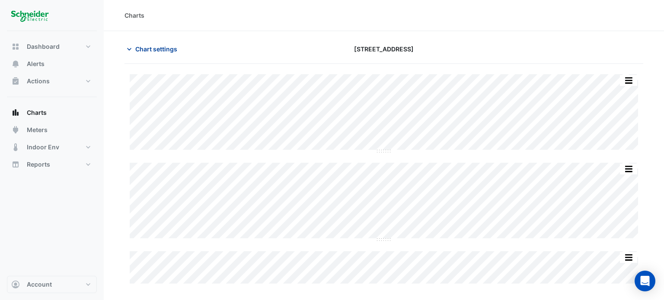
click at [129, 48] on icon "button" at bounding box center [129, 49] width 9 height 9
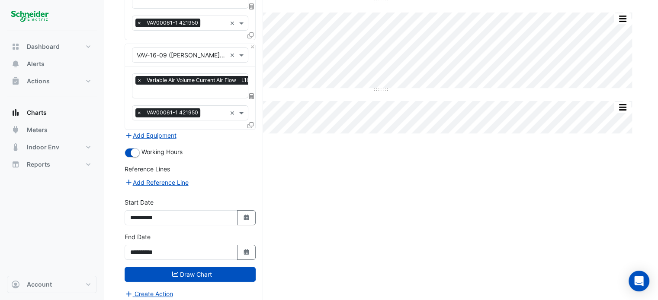
scroll to position [151, 0]
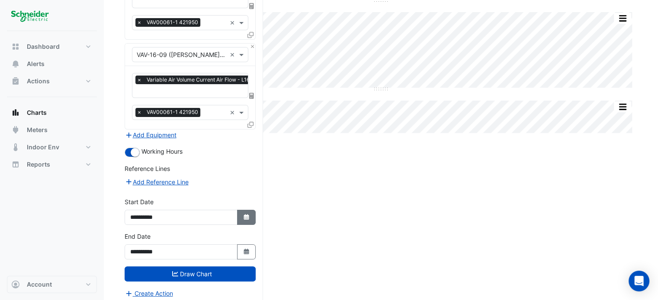
click at [253, 216] on button "Select Date" at bounding box center [246, 217] width 19 height 15
select select "*"
select select "****"
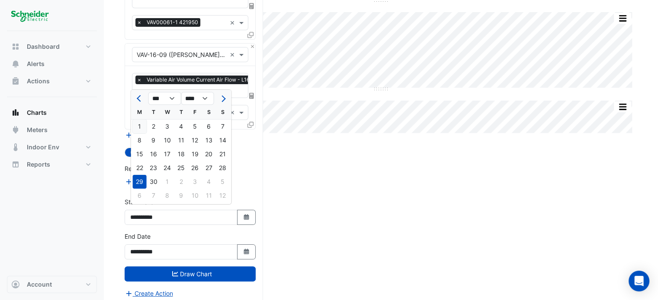
click at [139, 129] on div "1" at bounding box center [140, 127] width 14 height 14
type input "**********"
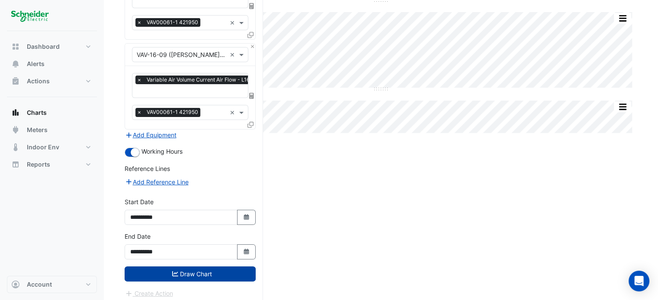
click at [208, 271] on button "Draw Chart" at bounding box center [190, 274] width 131 height 15
